Goal: Task Accomplishment & Management: Use online tool/utility

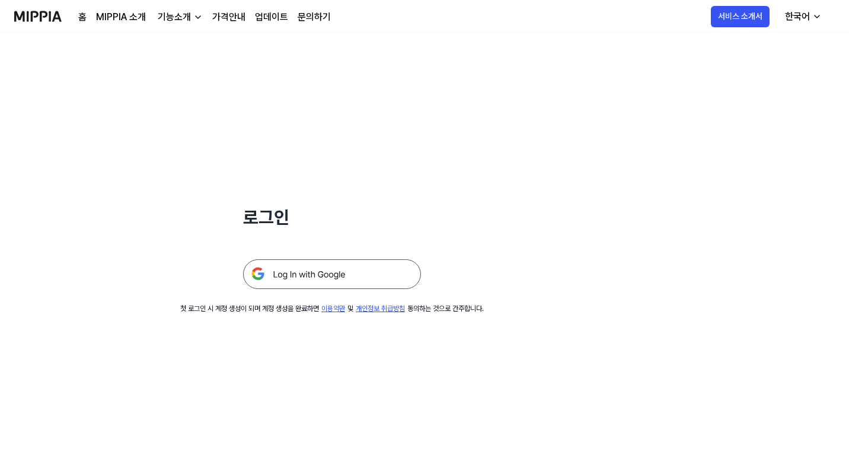
click at [351, 270] on img at bounding box center [332, 274] width 178 height 30
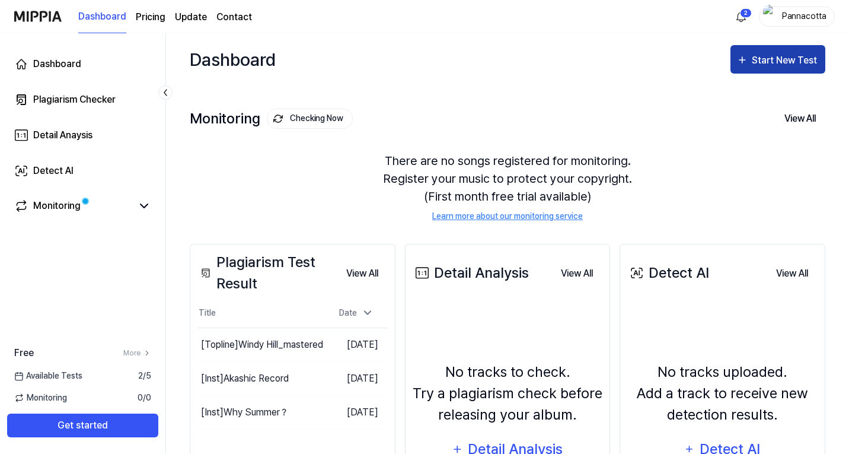
click at [768, 50] on button "Start New Test" at bounding box center [778, 59] width 95 height 28
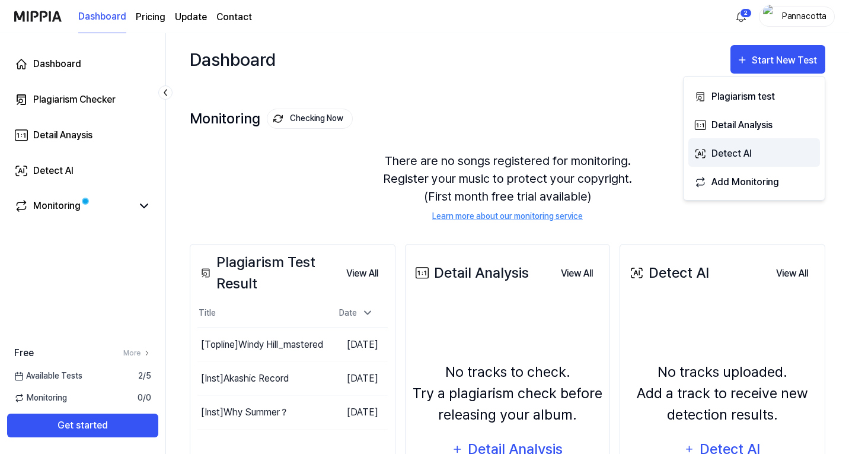
click at [745, 147] on div "Detect AI" at bounding box center [763, 153] width 103 height 15
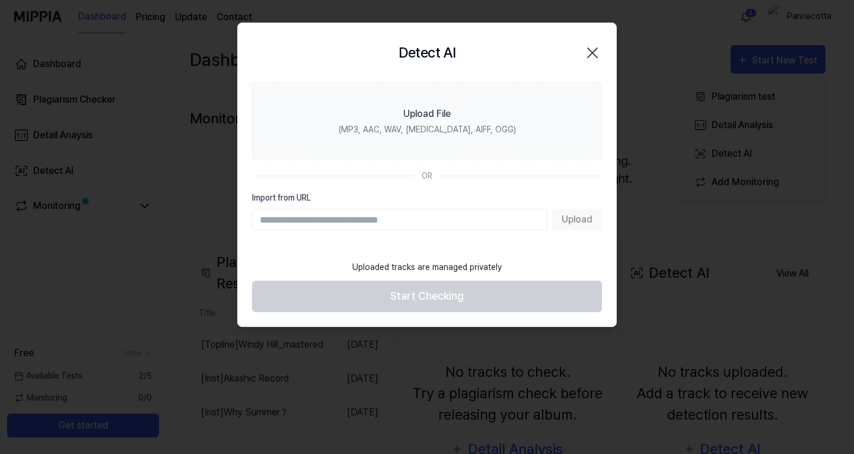
click at [415, 211] on input "Import from URL" at bounding box center [399, 219] width 295 height 21
click at [421, 225] on input "Import from URL" at bounding box center [399, 219] width 295 height 21
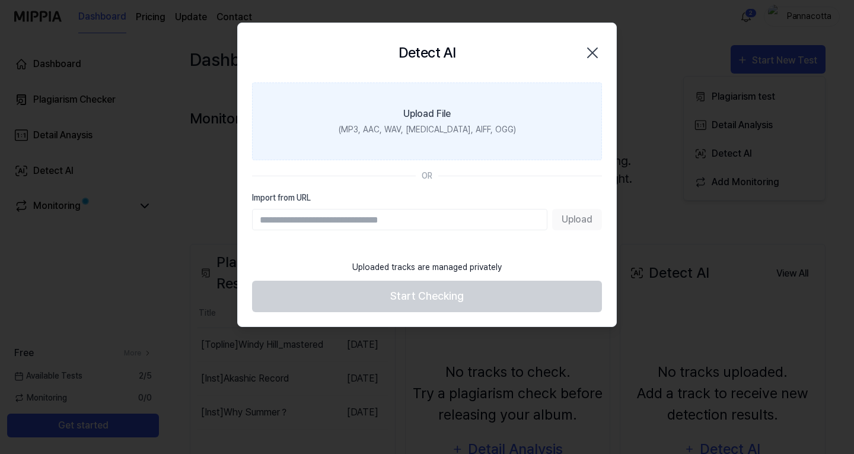
click at [332, 112] on label "Upload File (MP3, AAC, WAV, FLAC, AIFF, OGG)" at bounding box center [427, 121] width 350 height 78
click at [0, 0] on input "Upload File (MP3, AAC, WAV, FLAC, AIFF, OGG)" at bounding box center [0, 0] width 0 height 0
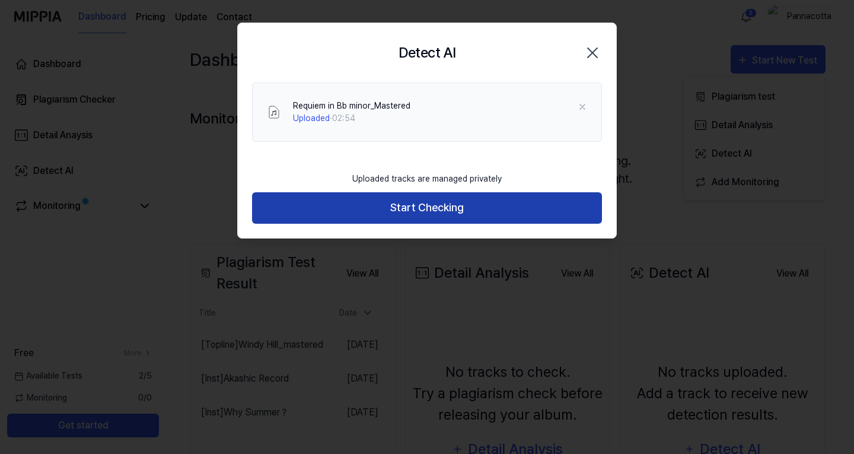
click at [421, 203] on button "Start Checking" at bounding box center [427, 207] width 350 height 31
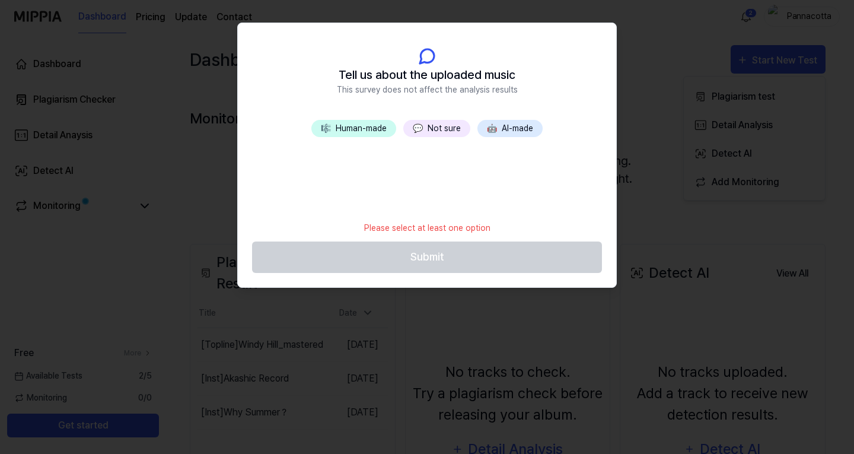
click at [369, 135] on button "🎼 Human-made" at bounding box center [353, 128] width 85 height 17
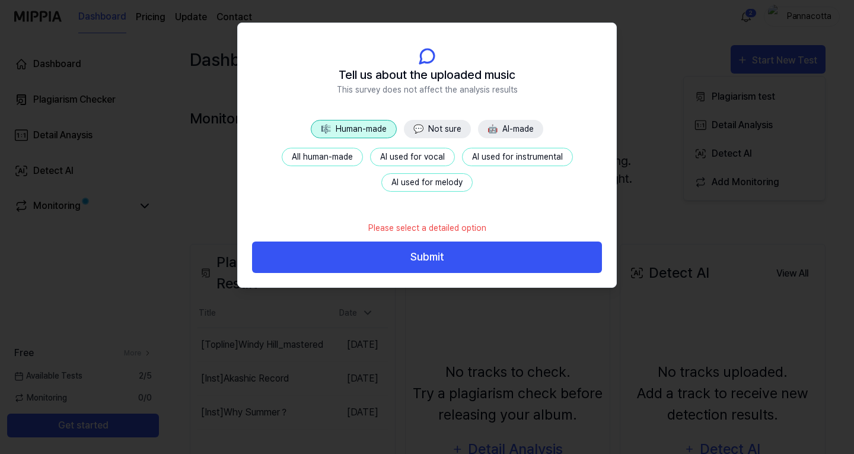
click at [350, 161] on button "All human-made" at bounding box center [322, 157] width 81 height 18
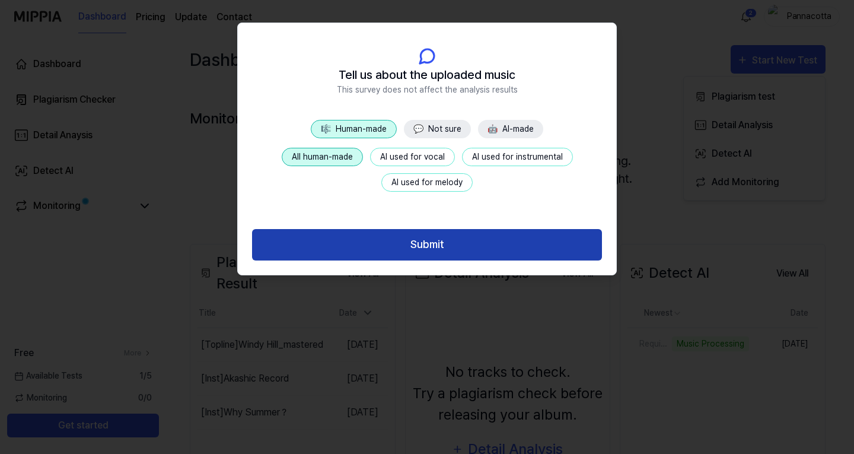
click at [410, 243] on button "Submit" at bounding box center [427, 244] width 350 height 31
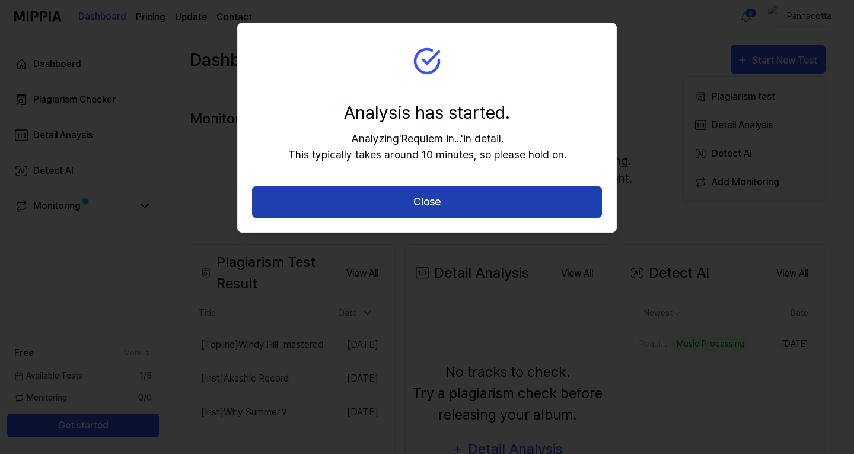
click at [394, 203] on button "Close" at bounding box center [427, 201] width 350 height 31
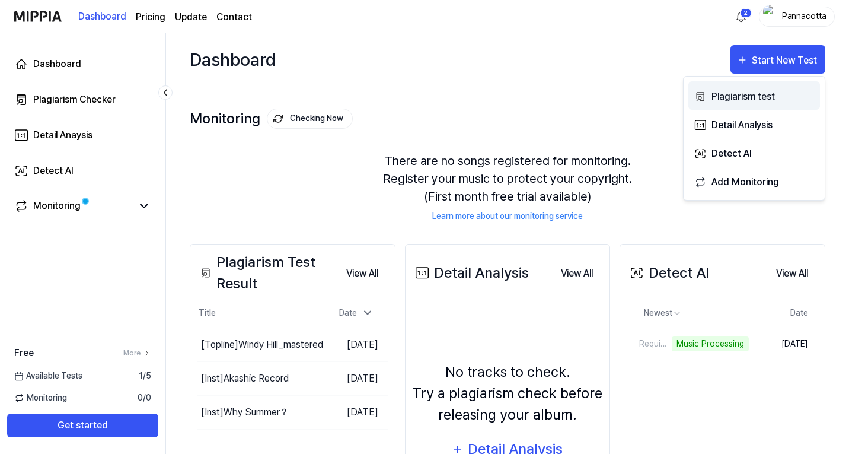
click at [752, 96] on div "Plagiarism test" at bounding box center [763, 96] width 103 height 15
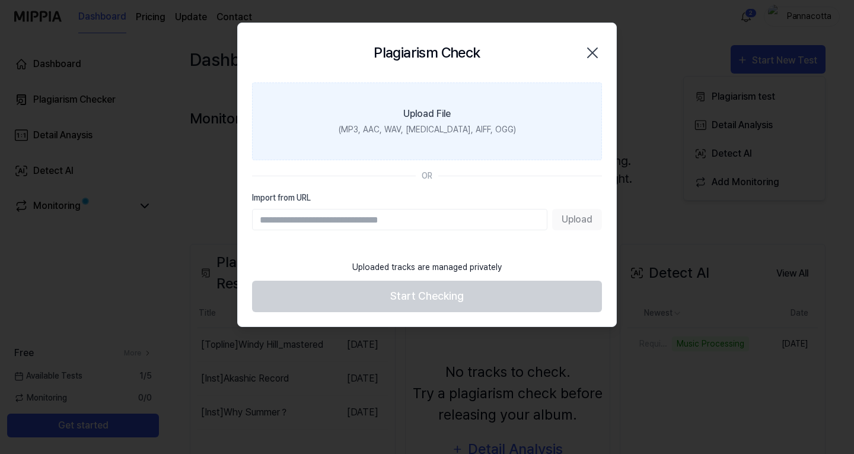
click at [367, 144] on label "Upload File (MP3, AAC, WAV, FLAC, AIFF, OGG)" at bounding box center [427, 121] width 350 height 78
click at [0, 0] on input "Upload File (MP3, AAC, WAV, FLAC, AIFF, OGG)" at bounding box center [0, 0] width 0 height 0
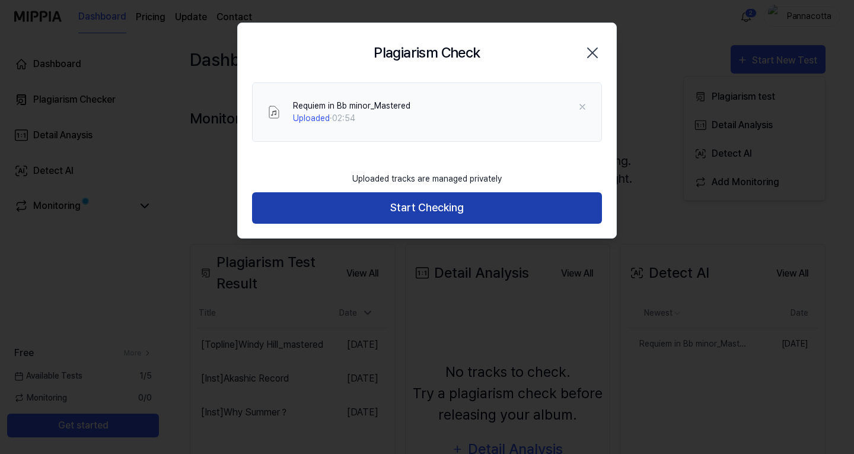
click at [482, 209] on button "Start Checking" at bounding box center [427, 207] width 350 height 31
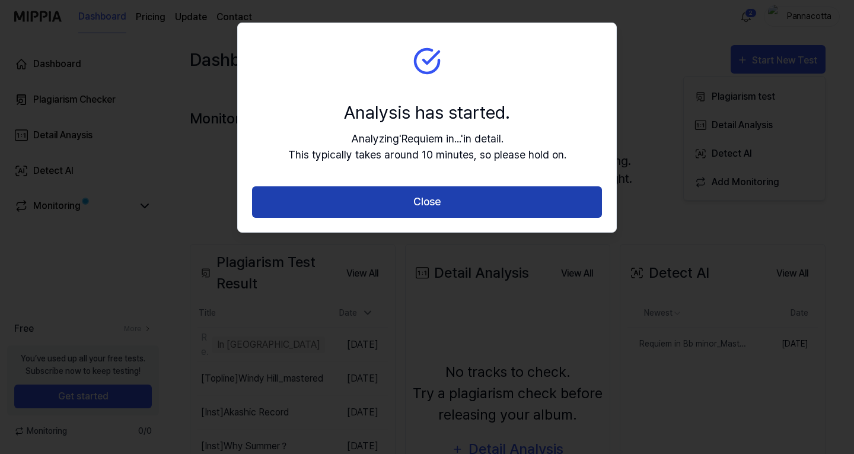
click at [483, 211] on button "Close" at bounding box center [427, 201] width 350 height 31
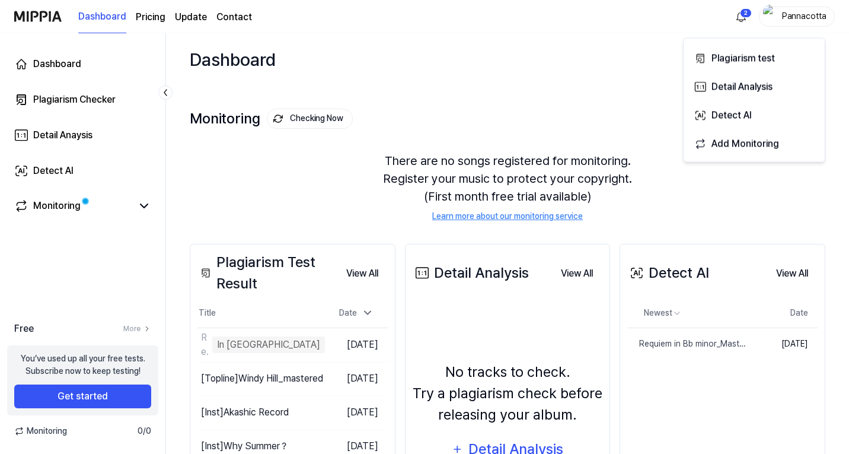
scroll to position [110, 0]
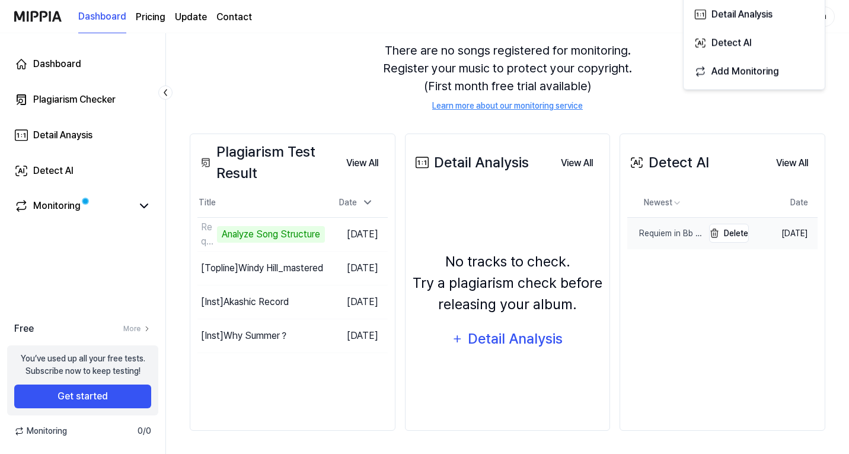
click at [666, 235] on div "Requiem in Bb minor_Mastered" at bounding box center [666, 233] width 76 height 12
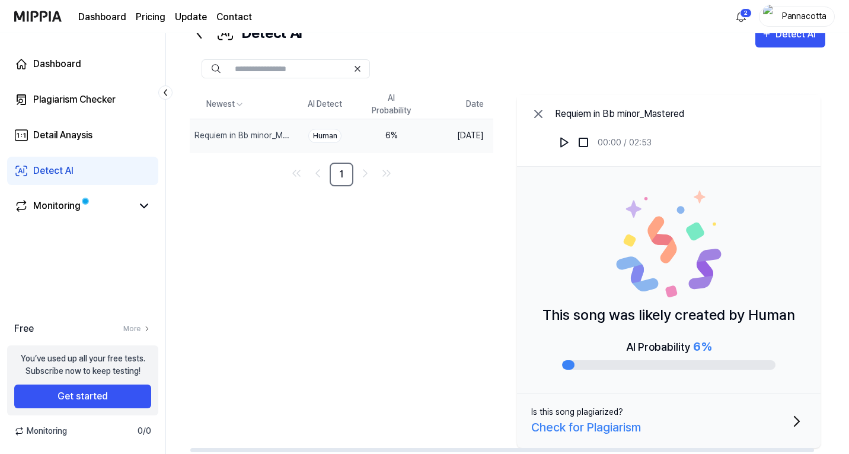
click at [397, 135] on div "6 %" at bounding box center [391, 135] width 47 height 12
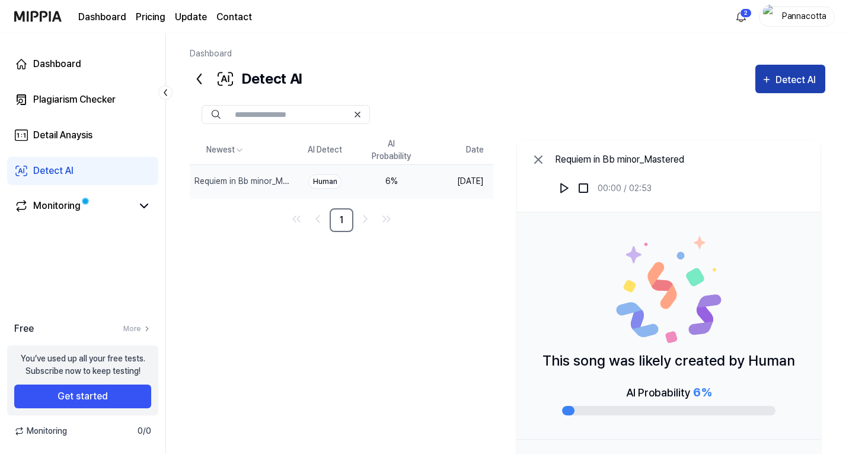
click at [791, 82] on div "Detect AI" at bounding box center [798, 79] width 44 height 15
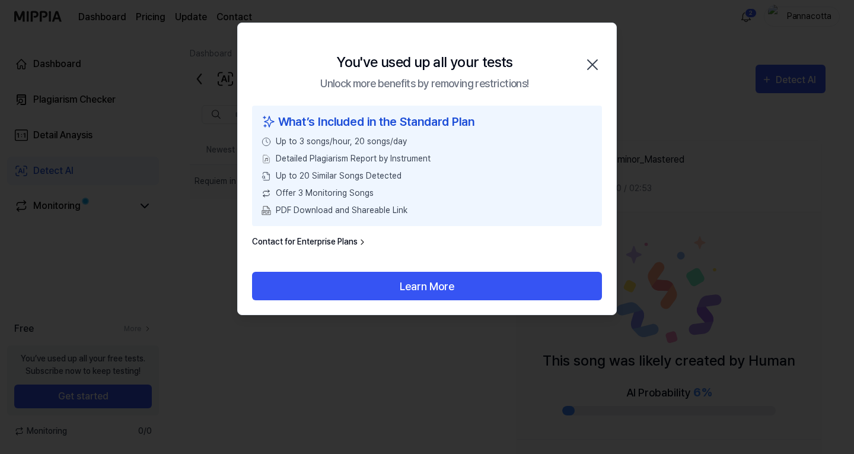
click at [591, 68] on icon "button" at bounding box center [592, 64] width 19 height 19
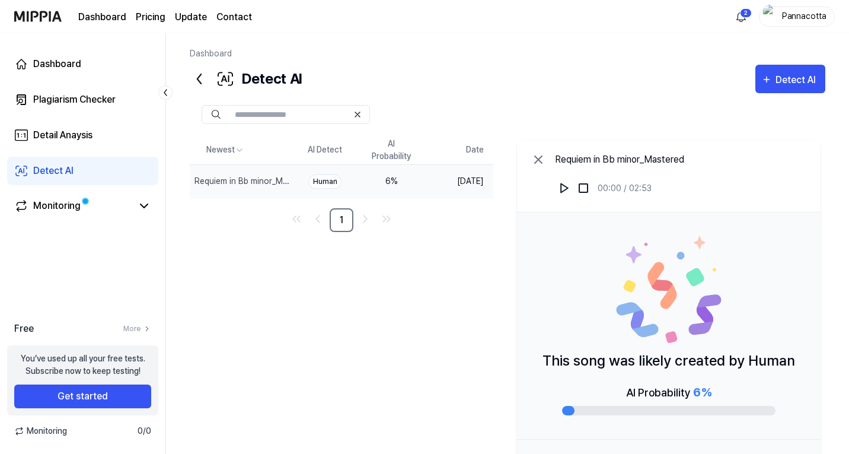
scroll to position [110, 0]
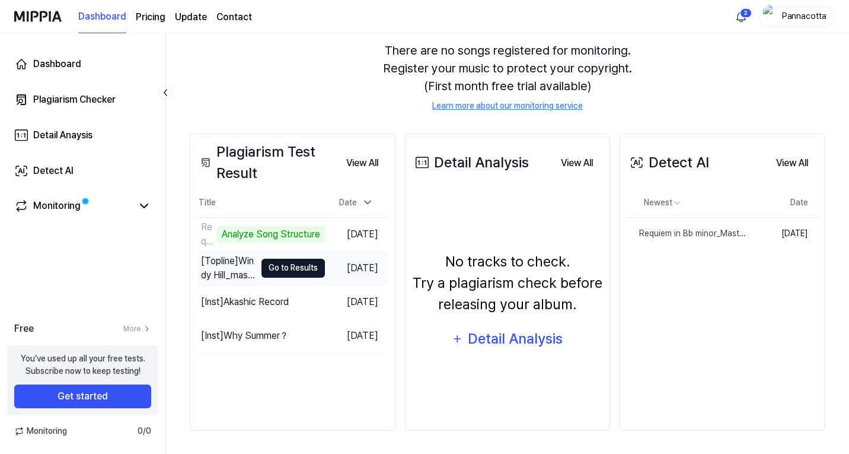
click at [276, 259] on button "Go to Results" at bounding box center [293, 268] width 63 height 19
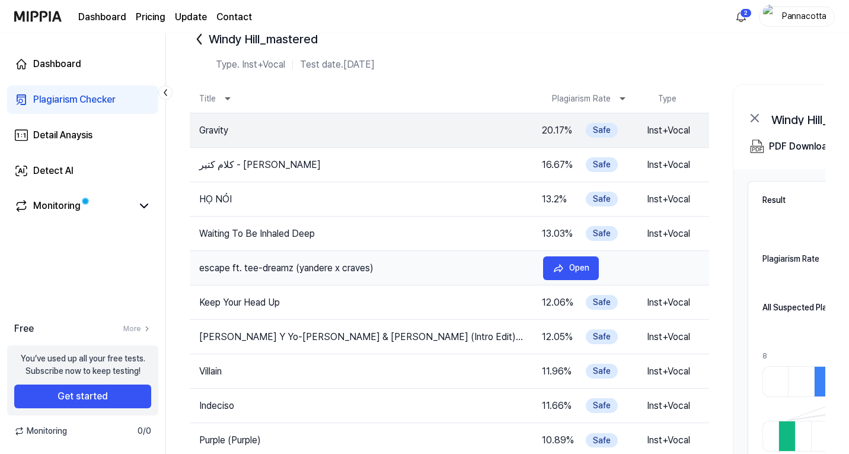
scroll to position [0, 0]
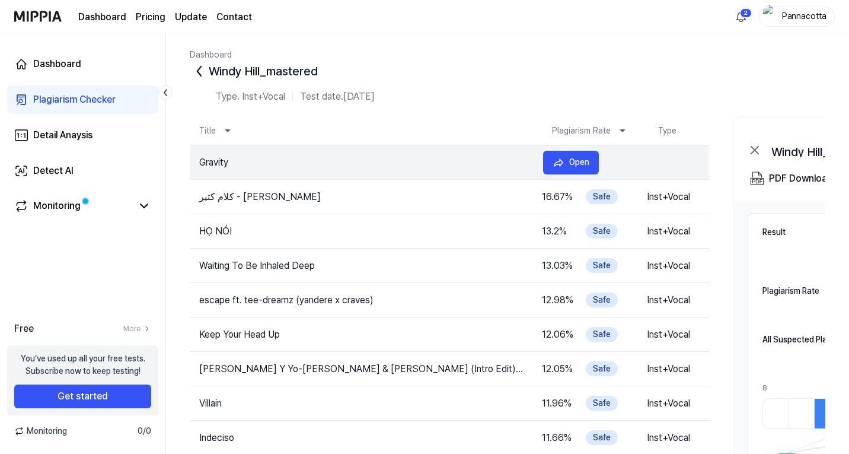
click at [273, 162] on td "Gravity" at bounding box center [362, 162] width 344 height 14
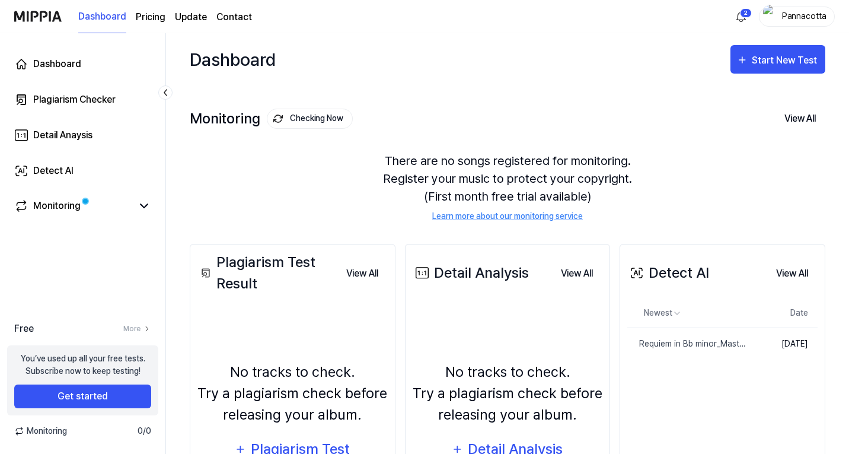
scroll to position [110, 0]
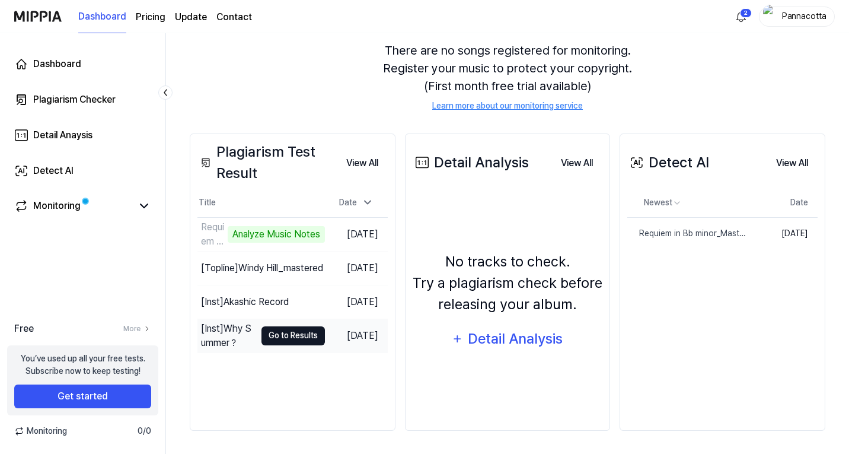
click at [276, 336] on button "Go to Results" at bounding box center [293, 335] width 63 height 19
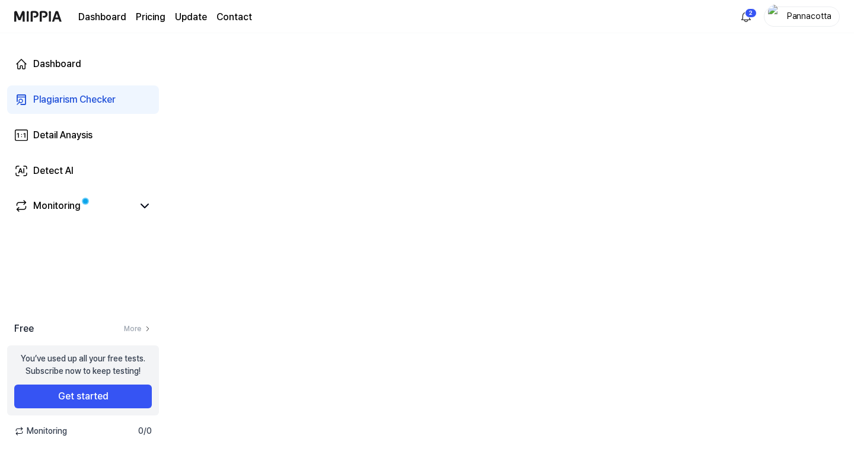
click at [476, 255] on div at bounding box center [510, 243] width 688 height 421
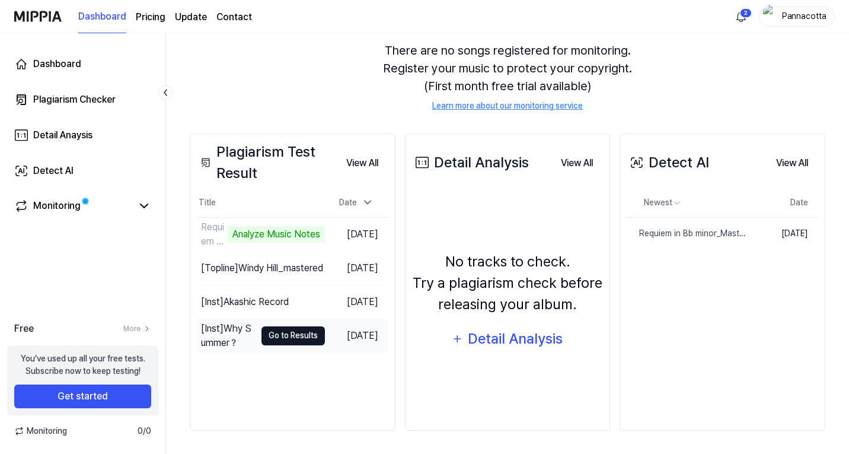
click at [262, 336] on button "Go to Results" at bounding box center [293, 335] width 63 height 19
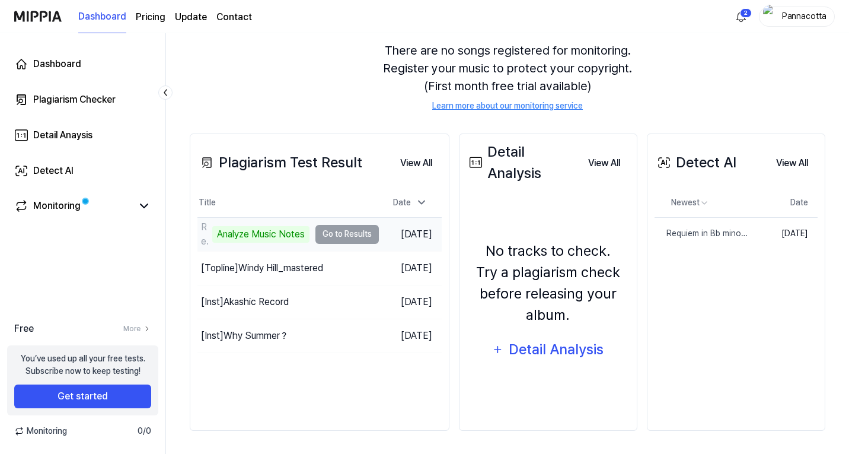
click at [289, 234] on div "Analyze Music Notes" at bounding box center [260, 234] width 97 height 17
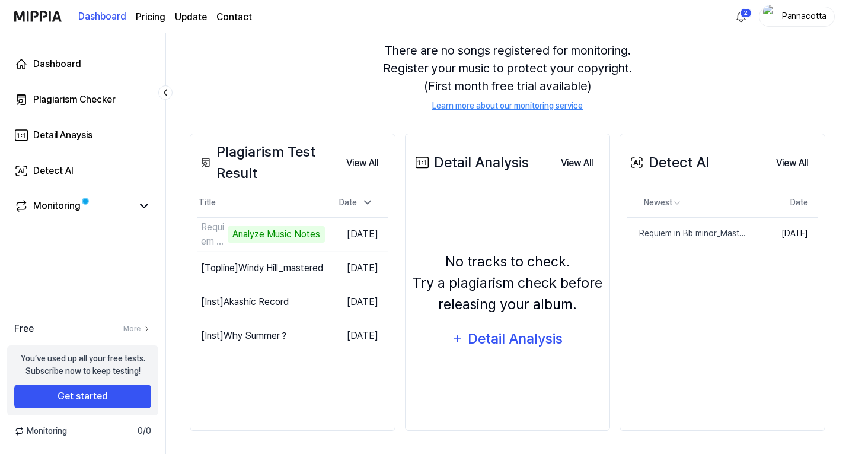
click at [468, 394] on div "No tracks to check. Try a plagiarism check before releasing your album. Detail …" at bounding box center [508, 302] width 190 height 208
click at [696, 243] on link "Requiem in Bb minor_Mastered" at bounding box center [666, 233] width 76 height 31
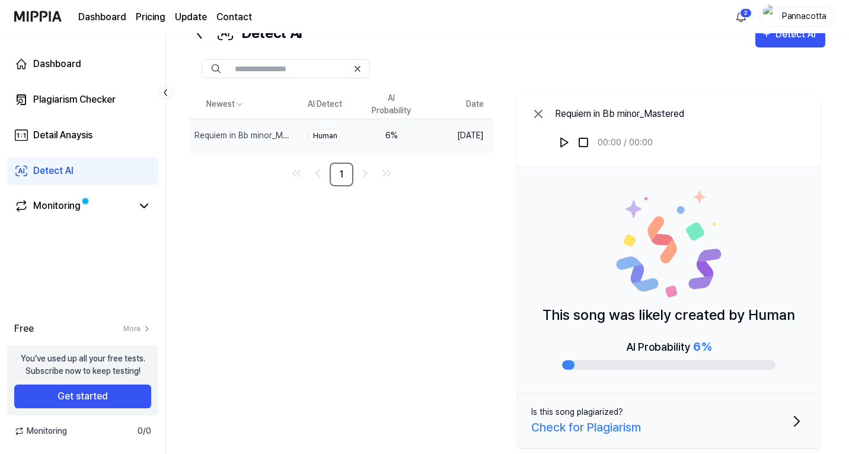
scroll to position [46, 0]
click at [304, 138] on td "Human" at bounding box center [325, 136] width 66 height 34
click at [330, 139] on div "Human" at bounding box center [324, 136] width 33 height 14
click at [693, 422] on button "Is this song plagiarized? Check for Plagiarism" at bounding box center [669, 421] width 304 height 54
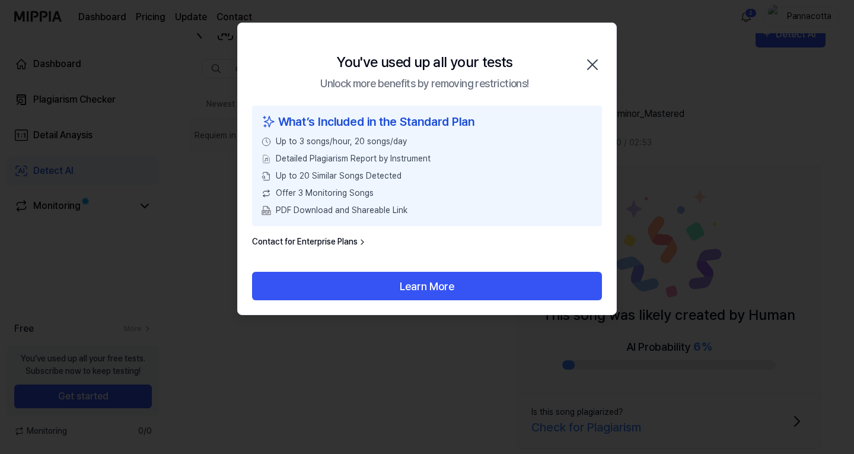
click at [588, 68] on icon "button" at bounding box center [592, 64] width 9 height 9
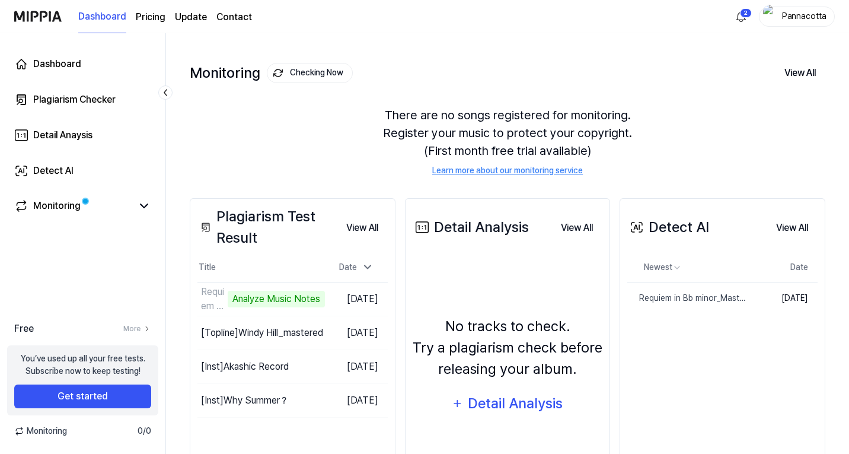
scroll to position [110, 0]
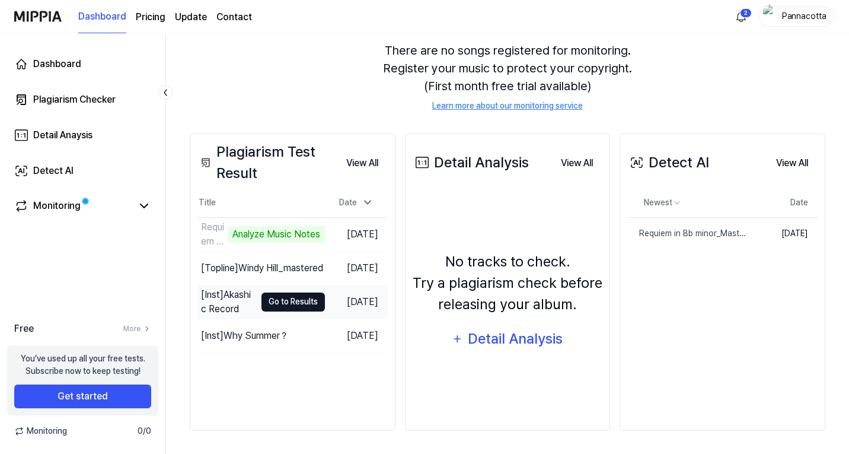
click at [272, 292] on button "Go to Results" at bounding box center [293, 301] width 63 height 19
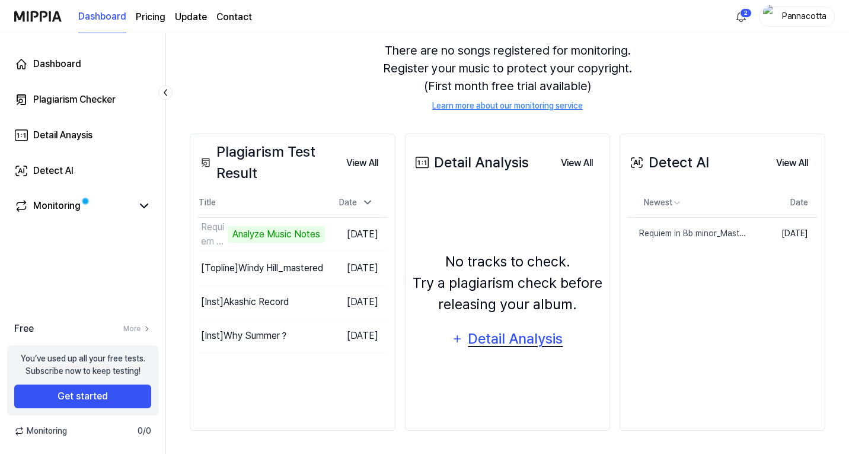
click at [506, 333] on div "Detail Analysis" at bounding box center [515, 338] width 97 height 23
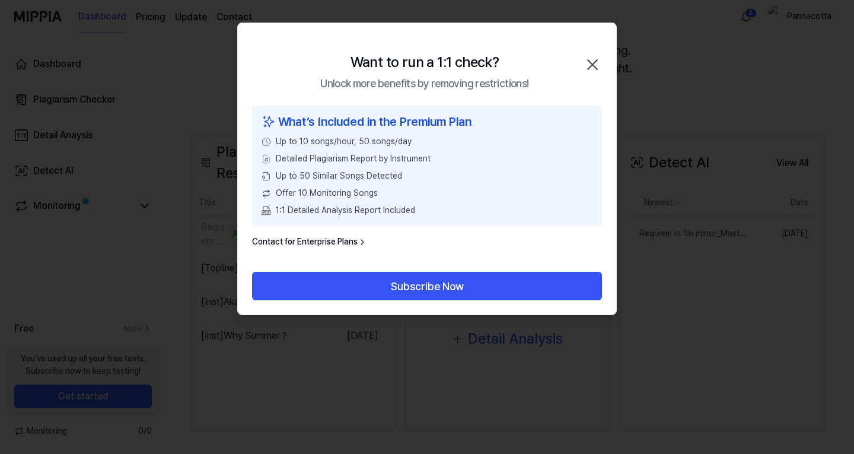
click at [593, 59] on icon "button" at bounding box center [592, 64] width 19 height 19
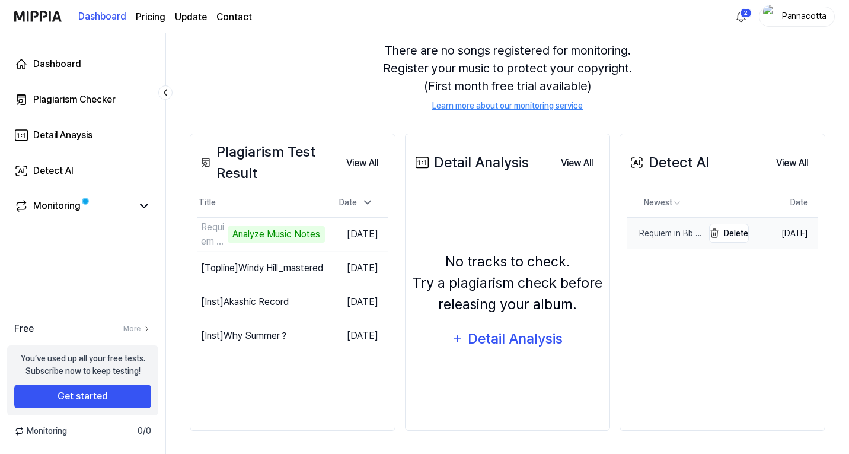
click at [674, 242] on link "Requiem in Bb minor_Mastered" at bounding box center [666, 233] width 76 height 31
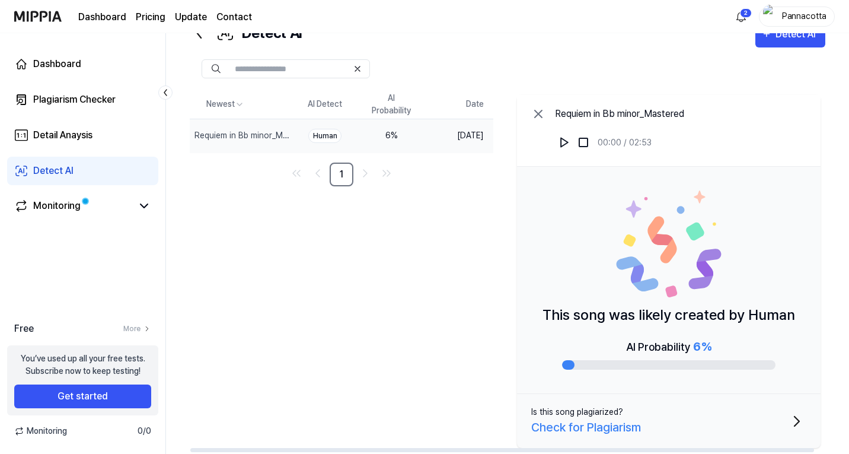
scroll to position [0, 0]
drag, startPoint x: 395, startPoint y: 135, endPoint x: 397, endPoint y: 141, distance: 6.4
click at [397, 141] on div "6 %" at bounding box center [391, 135] width 47 height 12
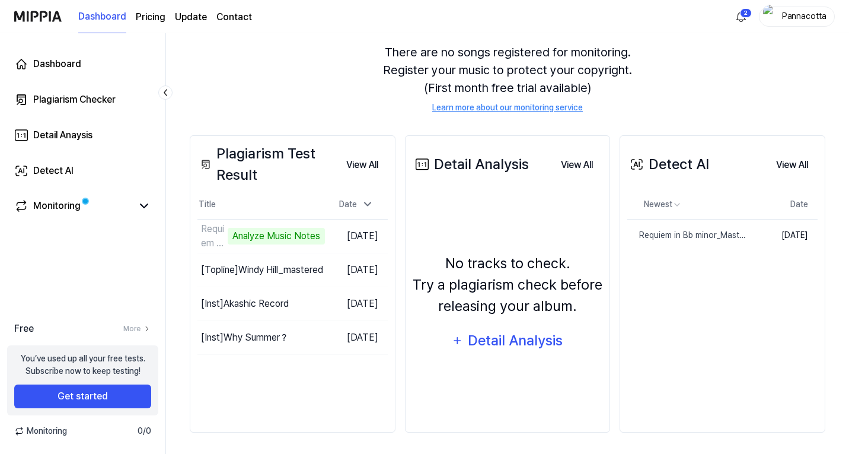
scroll to position [110, 0]
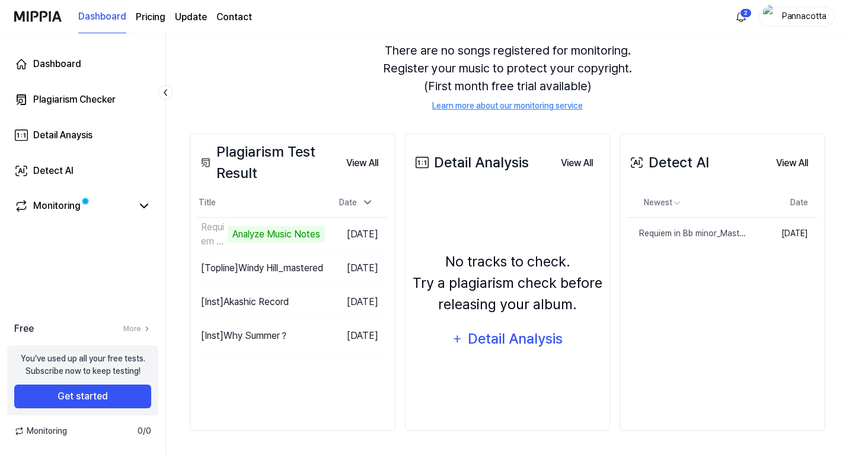
click at [374, 437] on div "Plagiarism Test Result View All Plagiarism Test Result Title Date Requiem in Bb…" at bounding box center [508, 282] width 636 height 345
click at [278, 230] on td "Requiem in Bb minor_Mastered 0% Go to Results" at bounding box center [262, 234] width 128 height 33
click at [240, 30] on div "Dashboard Pricing Update Contact" at bounding box center [165, 16] width 174 height 33
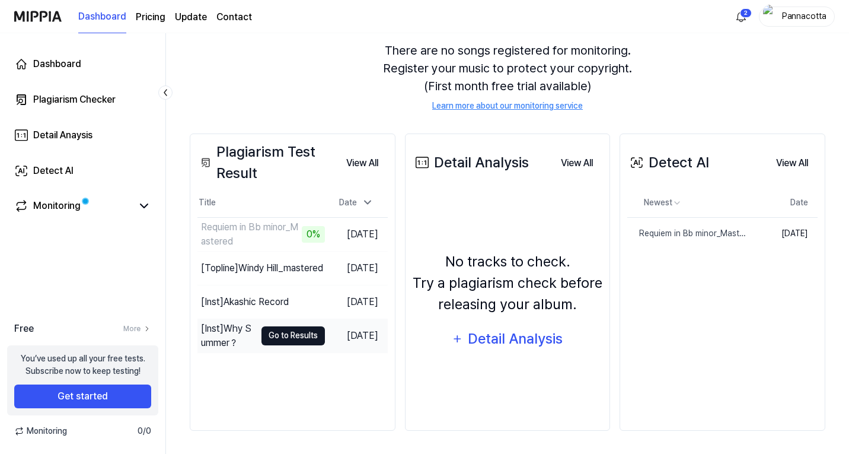
click at [279, 334] on button "Go to Results" at bounding box center [293, 335] width 63 height 19
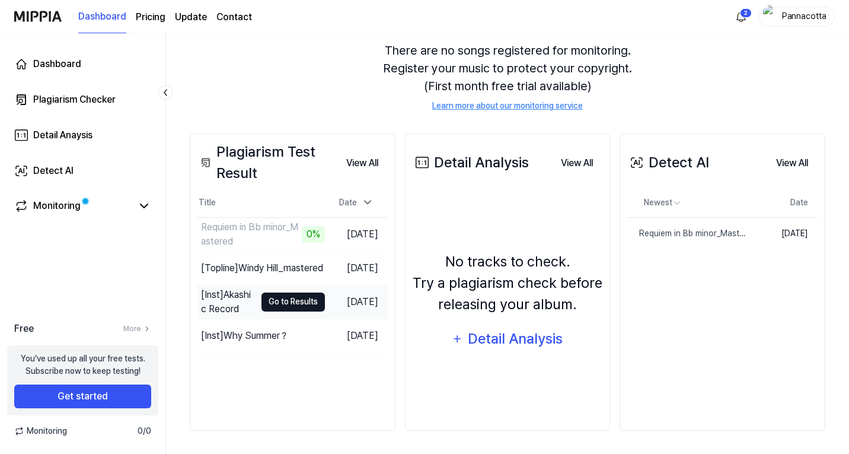
click at [305, 300] on button "Go to Results" at bounding box center [293, 301] width 63 height 19
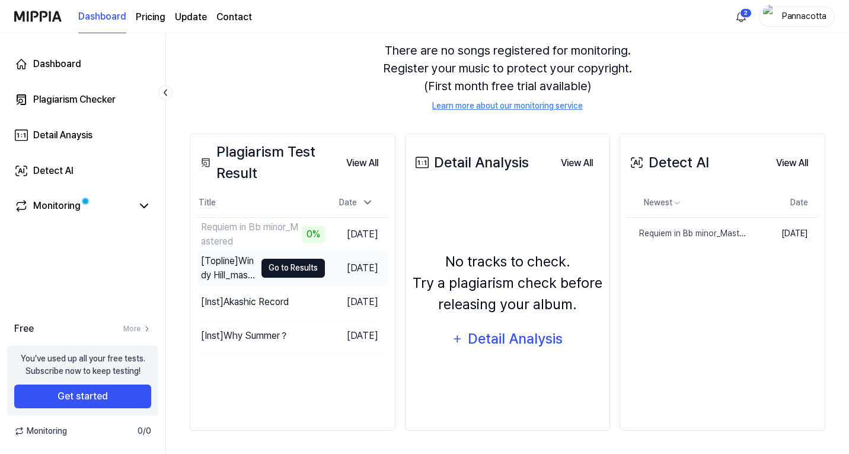
click at [299, 271] on button "Go to Results" at bounding box center [293, 268] width 63 height 19
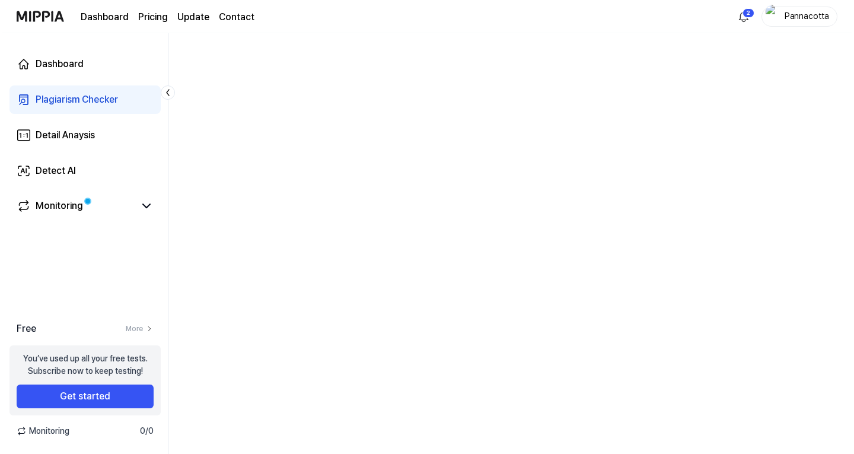
scroll to position [0, 0]
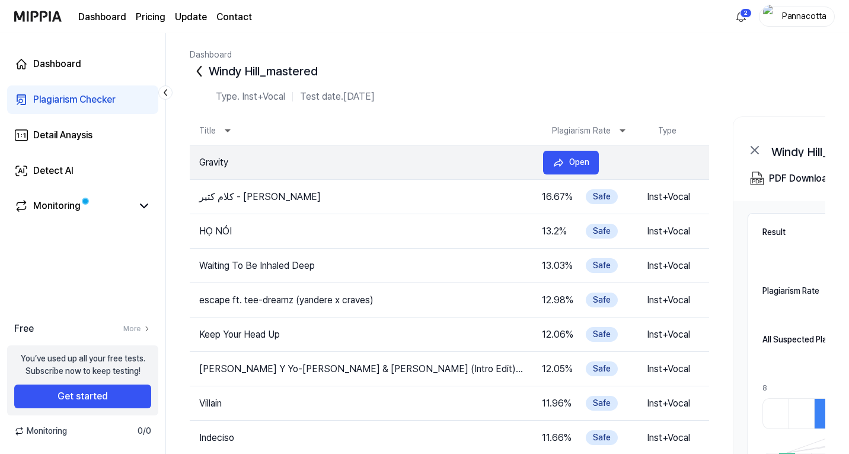
click at [262, 174] on tr "Gravity 20.17 % Safe Inst+Vocal Open" at bounding box center [450, 162] width 520 height 34
click at [566, 161] on button "Open" at bounding box center [571, 163] width 56 height 24
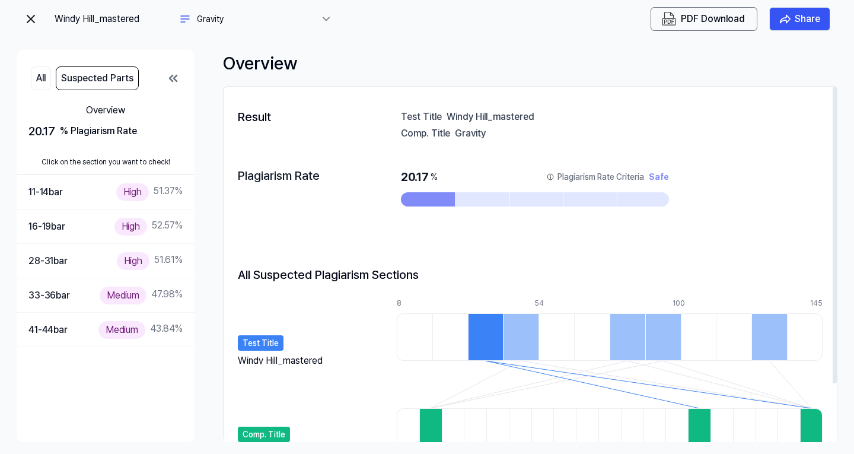
drag, startPoint x: 512, startPoint y: 141, endPoint x: 410, endPoint y: 141, distance: 102.6
click at [410, 143] on div "Result Test Title Windy Hill_mastered Comp. Title Gravity Plagiarism Rate 20.17…" at bounding box center [530, 298] width 613 height 401
drag, startPoint x: 413, startPoint y: 134, endPoint x: 492, endPoint y: 132, distance: 78.9
click at [492, 132] on div "Comp. Title Gravity" at bounding box center [612, 133] width 422 height 12
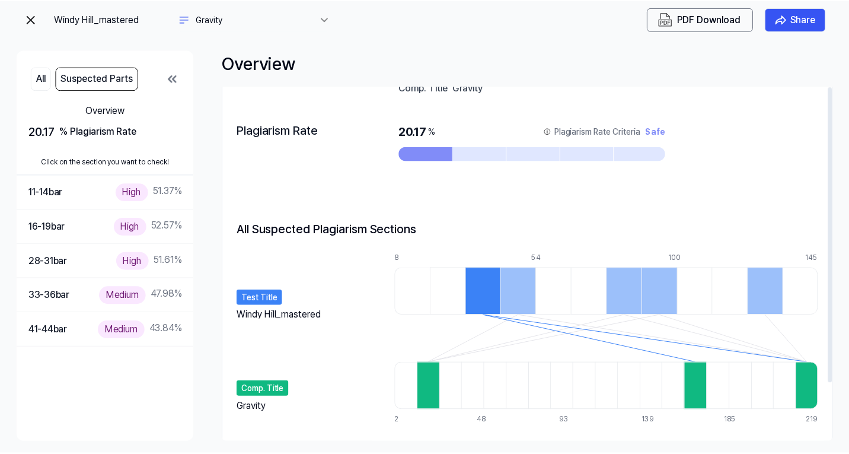
scroll to position [69, 0]
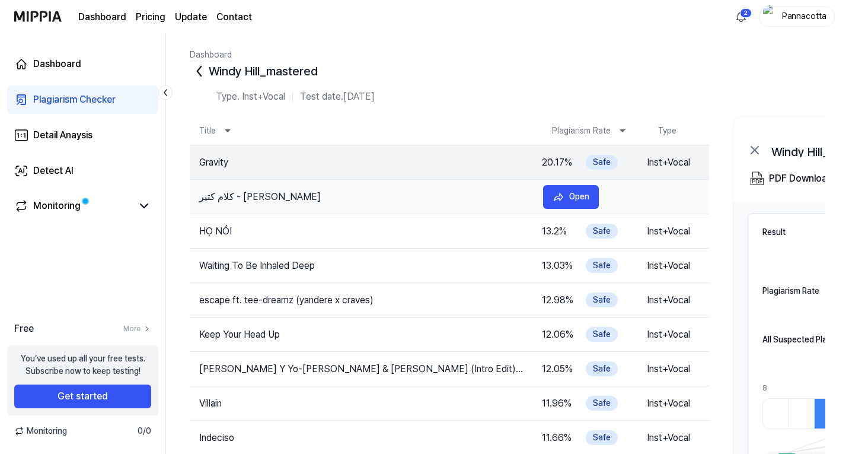
click at [220, 196] on td "كلام كتير - عامر منيب" at bounding box center [362, 197] width 344 height 14
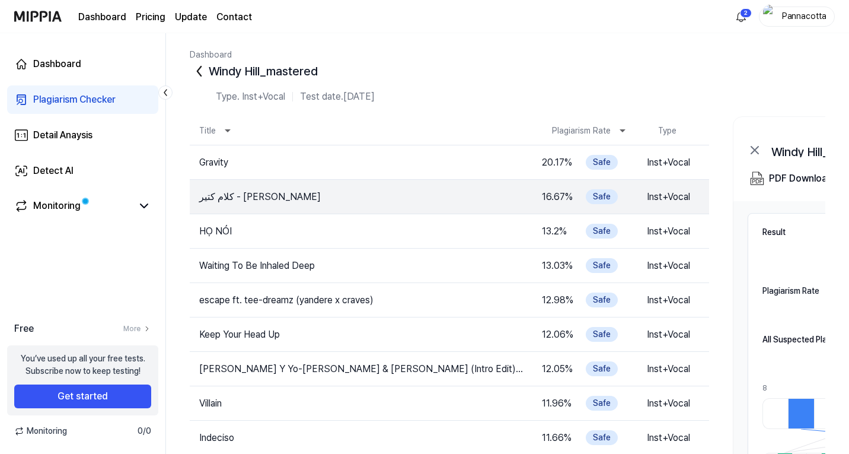
click at [221, 198] on td "كلام كتير - عامر منيب" at bounding box center [356, 197] width 333 height 14
click at [222, 200] on td "كلام كتير - عامر منيب" at bounding box center [362, 197] width 344 height 14
click at [317, 201] on td "كلام كتير - عامر منيب" at bounding box center [362, 197] width 344 height 14
drag, startPoint x: 198, startPoint y: 190, endPoint x: 361, endPoint y: 193, distance: 163.2
click at [361, 193] on td "كلام كتير - عامر منيب" at bounding box center [362, 197] width 344 height 14
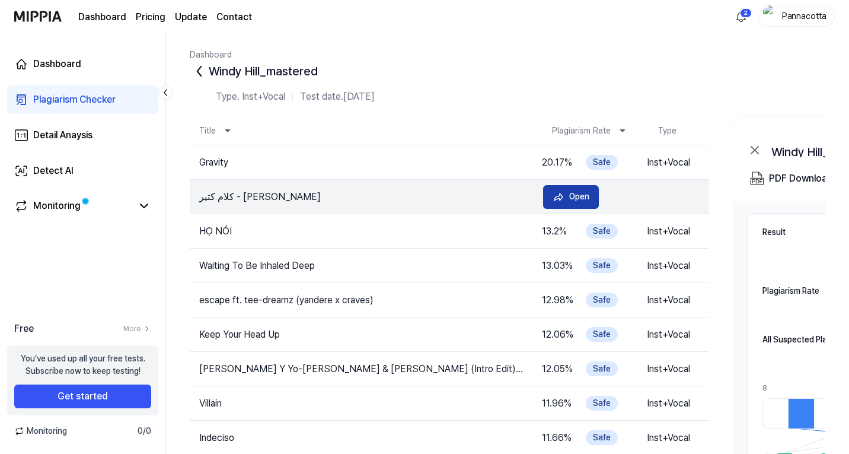
click at [573, 196] on div "Open" at bounding box center [579, 196] width 20 height 13
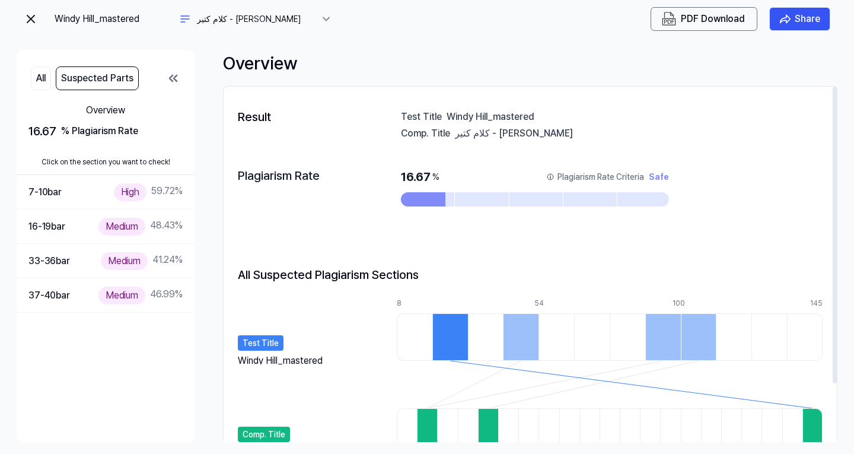
drag, startPoint x: 456, startPoint y: 133, endPoint x: 537, endPoint y: 137, distance: 80.7
click at [537, 137] on div "كلام كتير - عامر منيب" at bounding box center [639, 133] width 368 height 12
drag, startPoint x: 524, startPoint y: 133, endPoint x: 454, endPoint y: 134, distance: 69.4
click at [454, 134] on div "Comp. Title كلام كتير - عامر منيب" at bounding box center [612, 133] width 422 height 12
drag, startPoint x: 402, startPoint y: 133, endPoint x: 521, endPoint y: 134, distance: 119.8
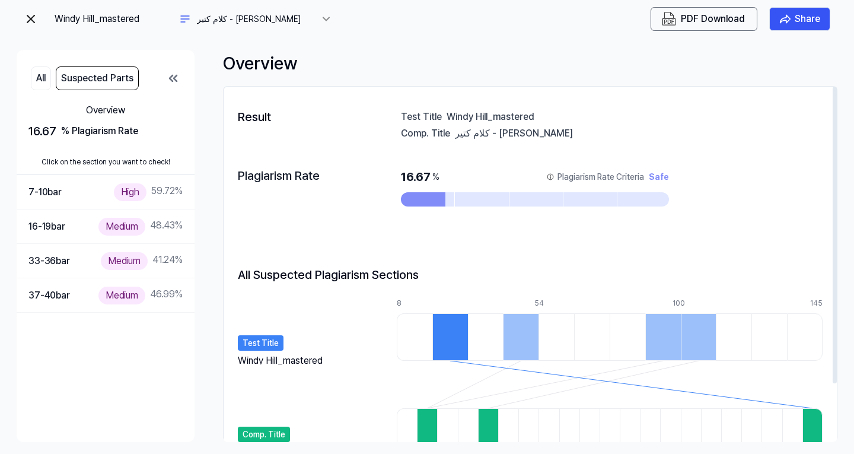
click at [521, 134] on div "Comp. Title كلام كتير - عامر منيب" at bounding box center [612, 133] width 422 height 12
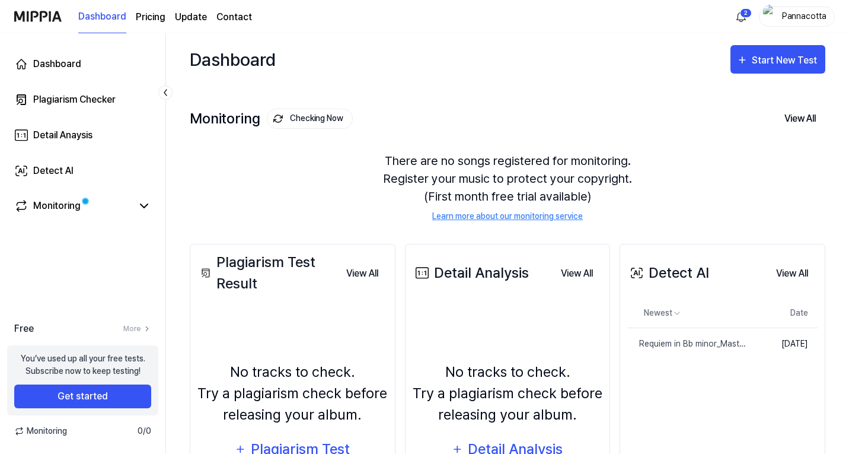
scroll to position [110, 0]
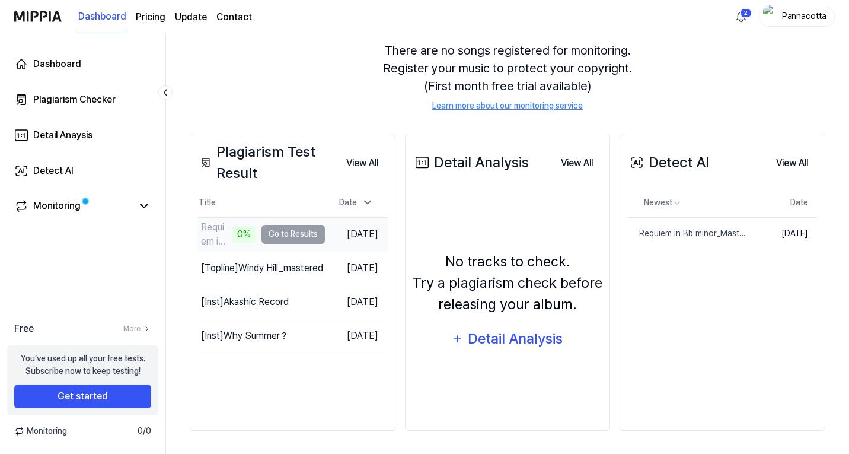
click at [325, 237] on td "[DATE]" at bounding box center [356, 234] width 63 height 34
click at [272, 240] on td "Requiem in Bb minor_Mastered 0% Go to Results" at bounding box center [262, 234] width 128 height 33
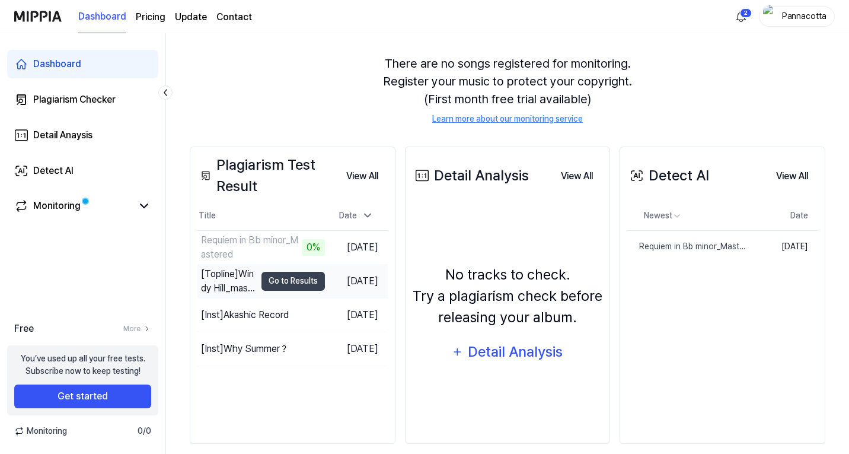
scroll to position [110, 0]
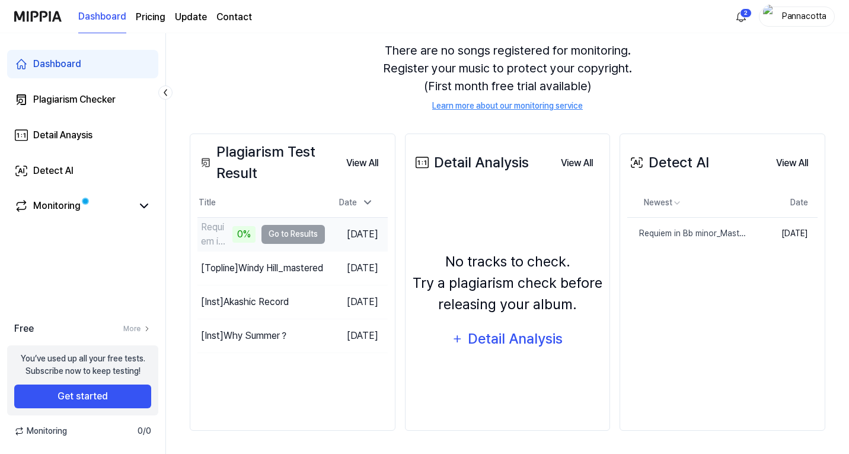
click at [275, 231] on td "Requiem in Bb minor_Mastered 0% Go to Results" at bounding box center [262, 234] width 128 height 33
click at [347, 229] on td "[DATE]" at bounding box center [356, 234] width 63 height 34
click at [131, 209] on link "Monitoring" at bounding box center [73, 206] width 118 height 14
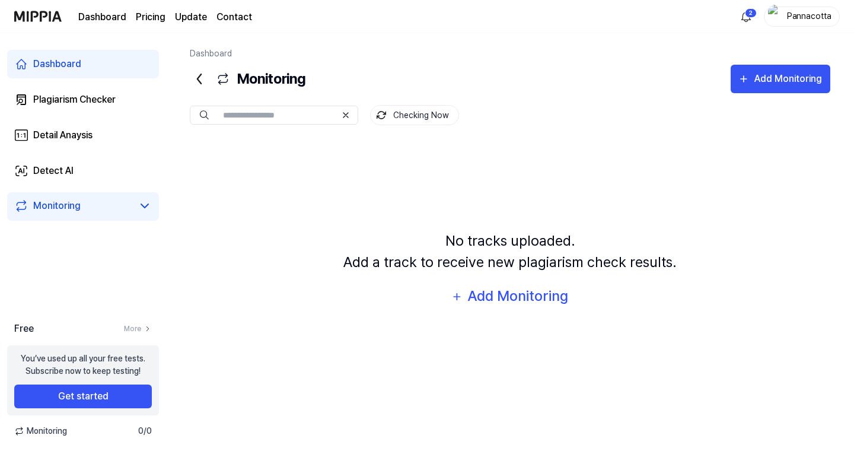
click at [85, 213] on div "Monitoring" at bounding box center [83, 206] width 152 height 28
click at [98, 109] on link "Plagiarism Checker" at bounding box center [83, 99] width 152 height 28
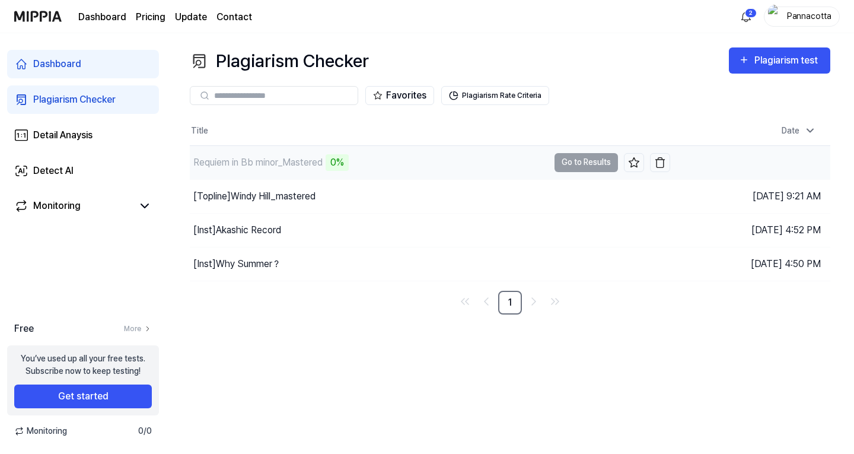
click at [247, 158] on div "Requiem in Bb minor_Mastered" at bounding box center [257, 162] width 129 height 14
click at [458, 173] on div "Requiem in Bb minor_Mastered 0%" at bounding box center [369, 162] width 359 height 33
click at [265, 168] on div "Requiem in Bb minor_Mastered" at bounding box center [257, 162] width 129 height 14
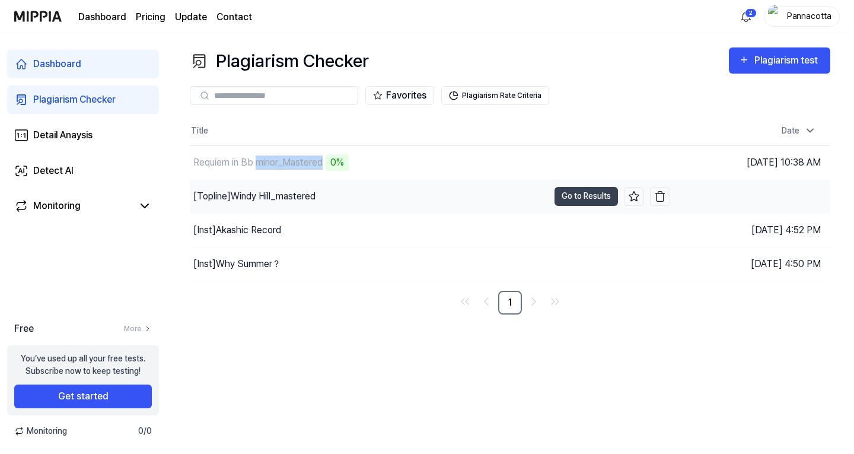
click at [332, 198] on div "[Topline] Windy Hill_mastered" at bounding box center [369, 196] width 359 height 33
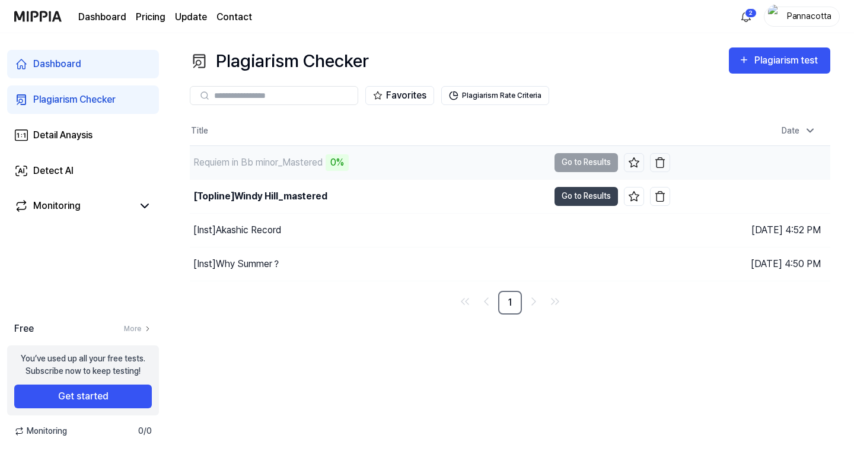
click at [420, 174] on div "Requiem in Bb minor_Mastered 0%" at bounding box center [369, 162] width 359 height 33
click at [420, 176] on div "Requiem in Bb minor_Mastered 0%" at bounding box center [369, 162] width 359 height 33
click at [270, 167] on div "Requiem in Bb minor_Mastered" at bounding box center [257, 162] width 129 height 14
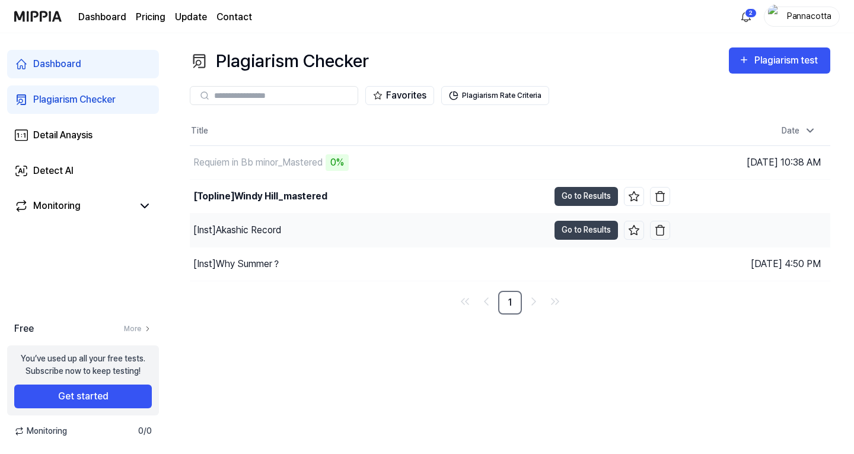
click at [414, 224] on div "[Inst] Akashic Record" at bounding box center [369, 230] width 359 height 33
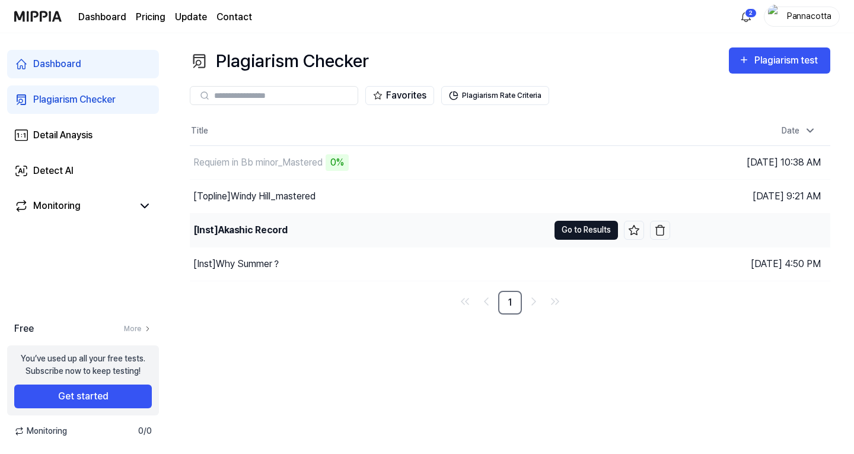
click at [561, 226] on button "Go to Results" at bounding box center [586, 230] width 63 height 19
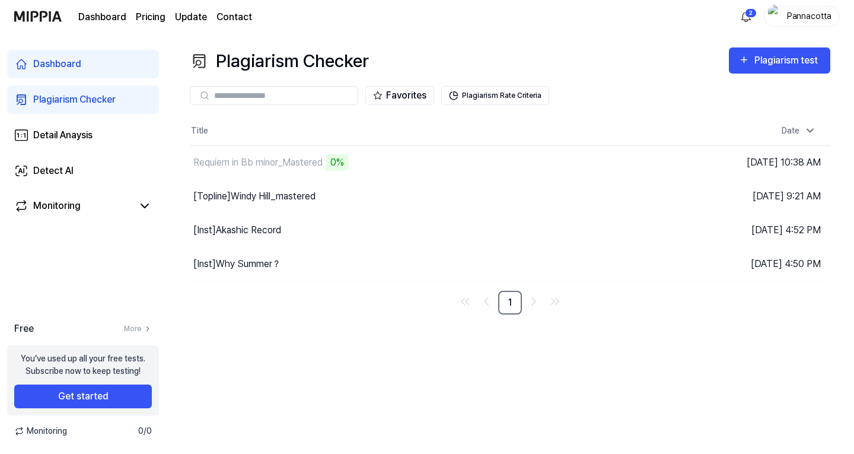
click at [71, 72] on link "Dashboard" at bounding box center [83, 64] width 152 height 28
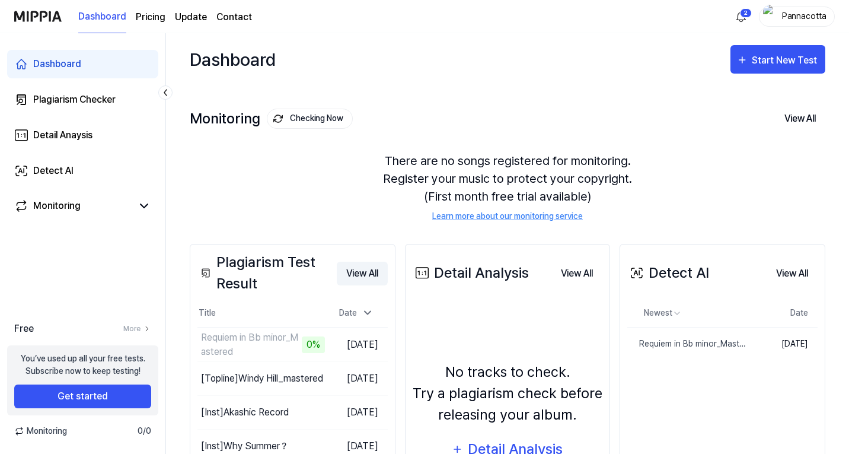
click at [351, 282] on button "View All" at bounding box center [362, 274] width 51 height 24
